Goal: Find specific page/section: Find specific page/section

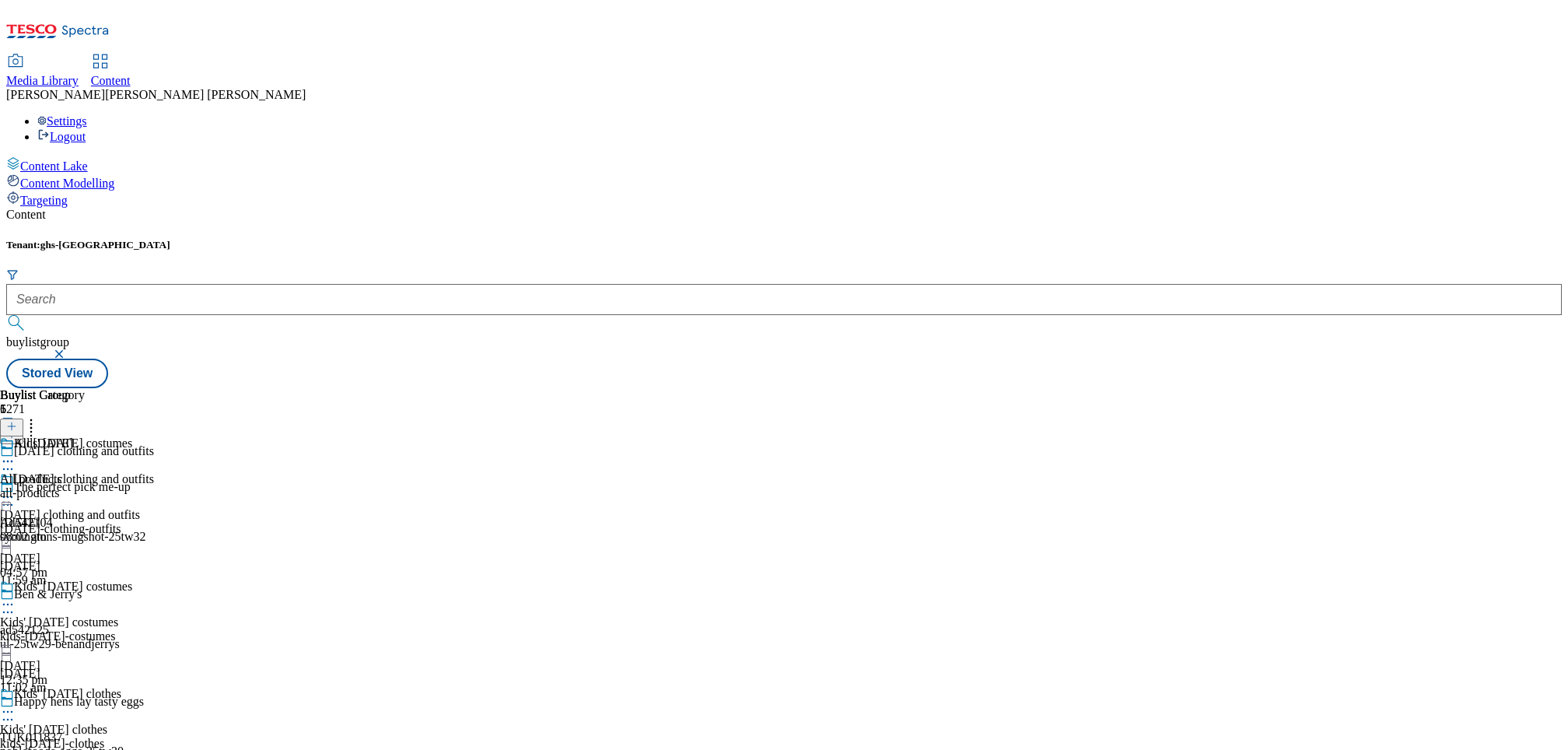
click at [85, 436] on div "All [DATE] All products all-products [DATE] 08:02 am" at bounding box center [42, 489] width 85 height 107
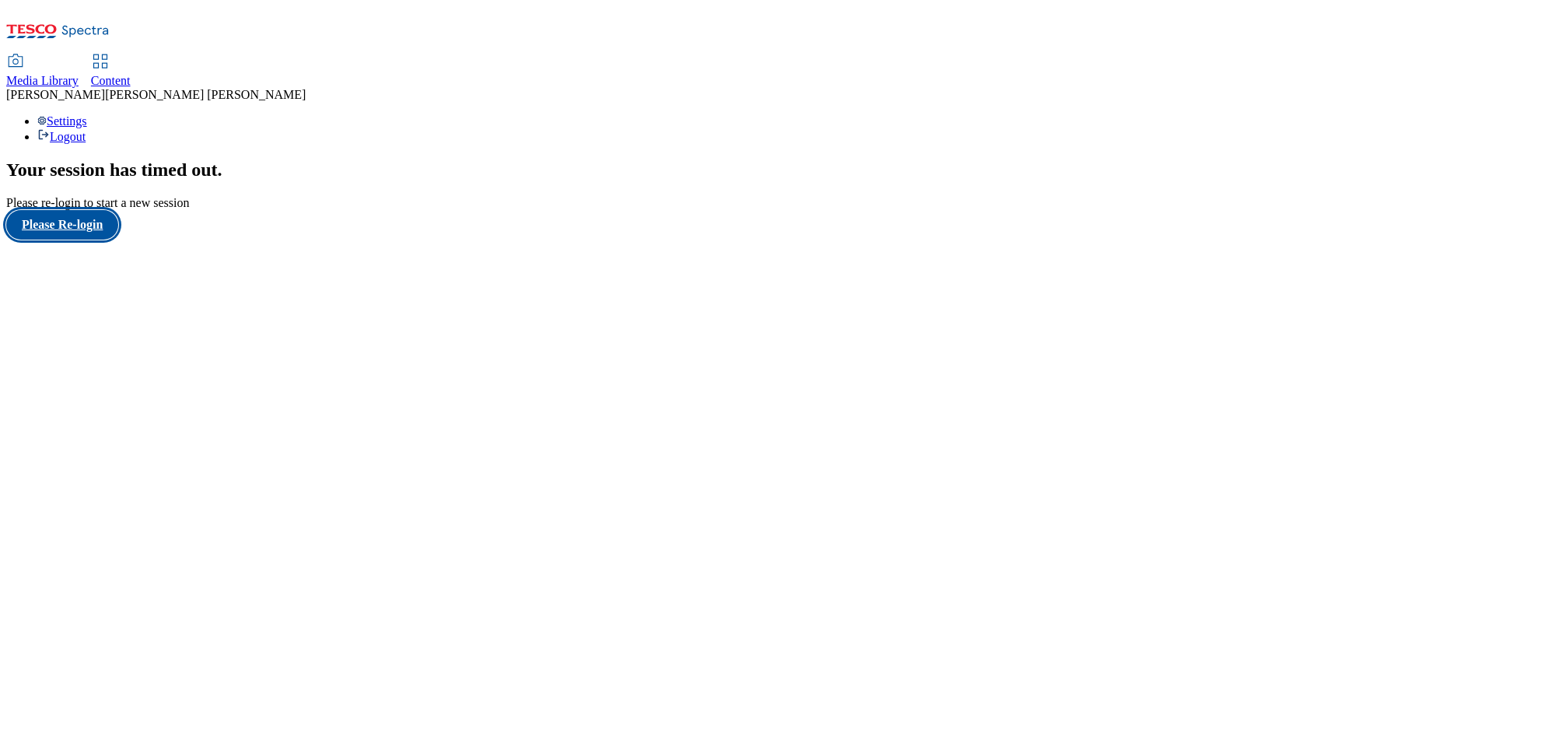
click at [85, 239] on button "Please Re-login" at bounding box center [62, 225] width 112 height 30
